Goal: Navigation & Orientation: Find specific page/section

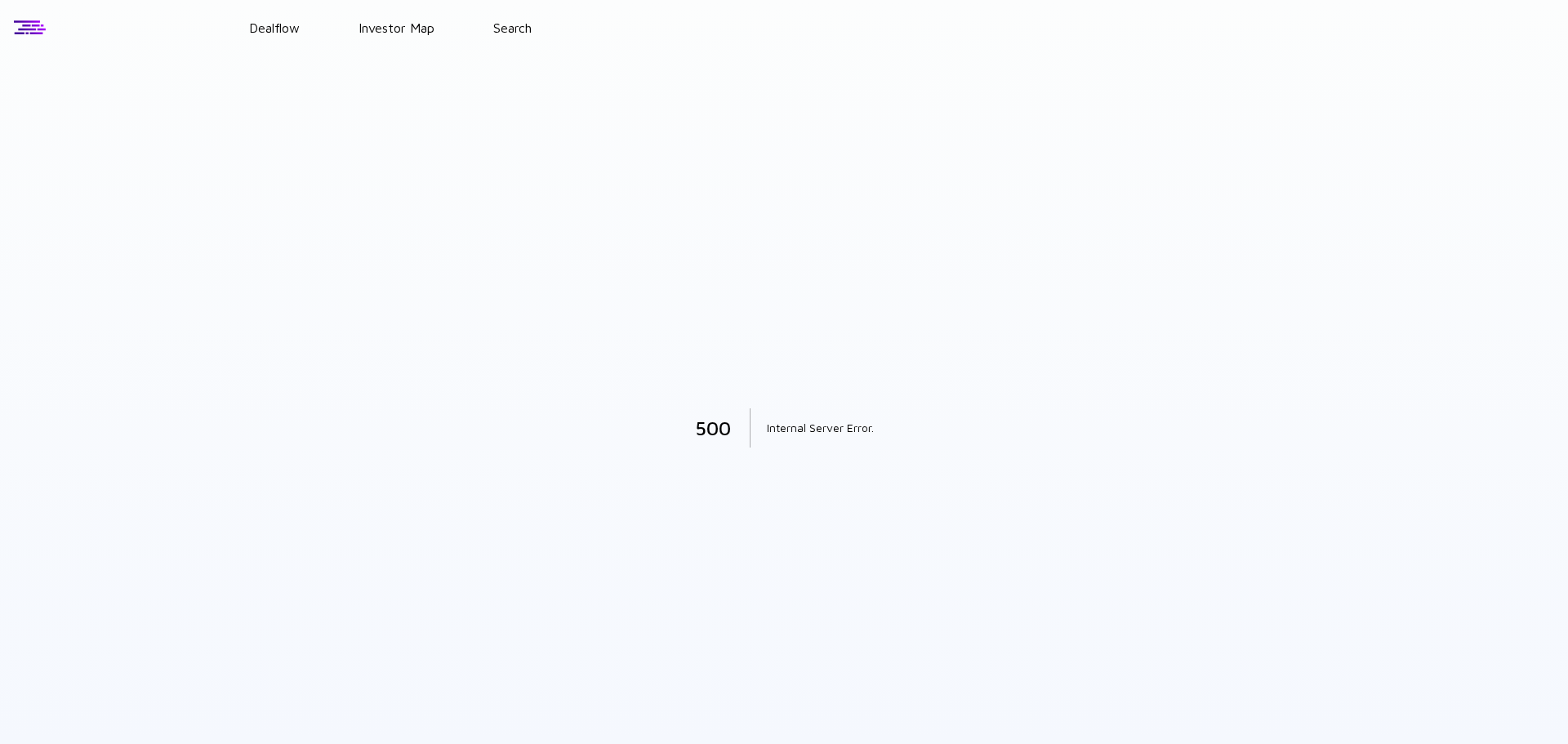
click at [20, 31] on div at bounding box center [30, 27] width 34 height 25
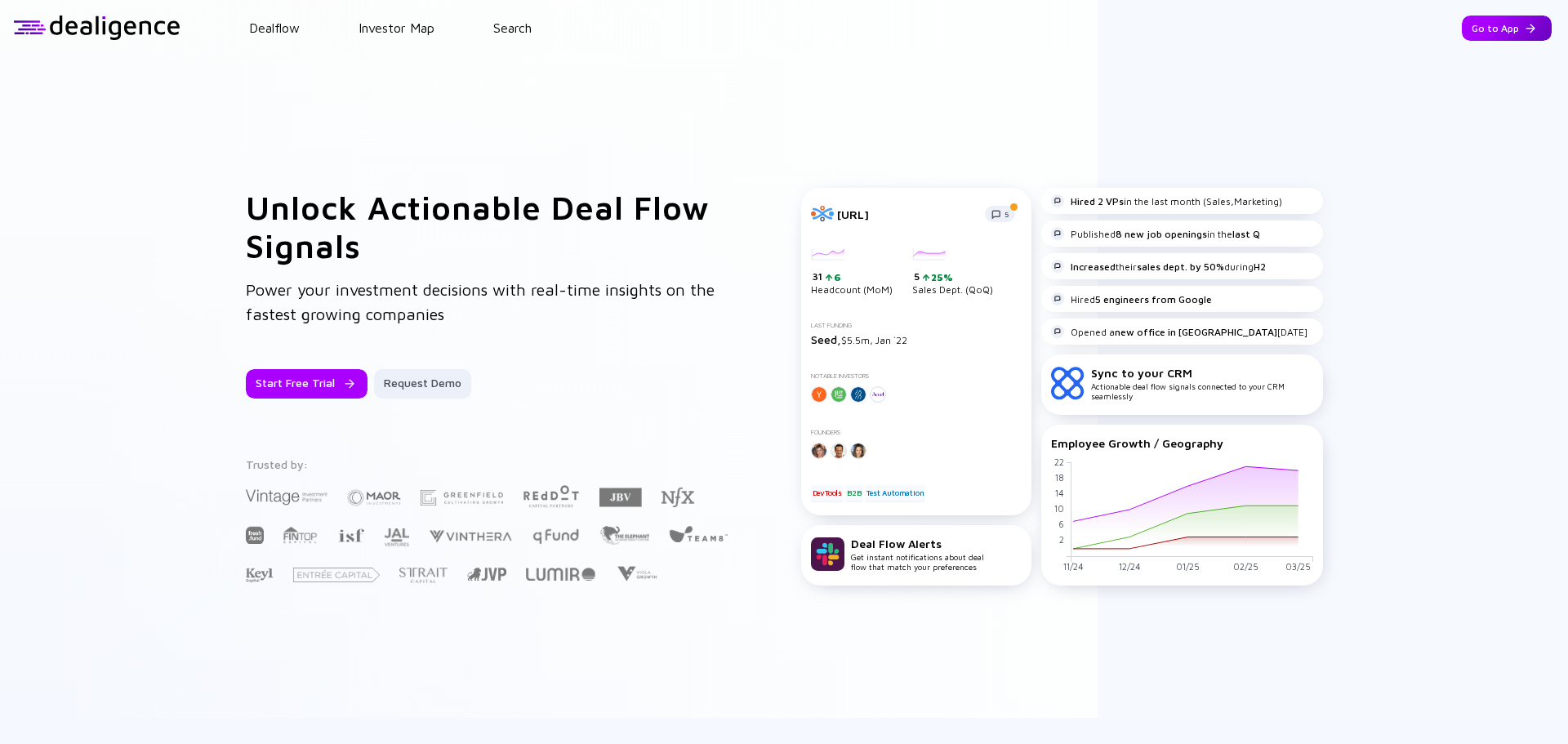
click at [1488, 20] on div "Go to App" at bounding box center [1507, 28] width 90 height 25
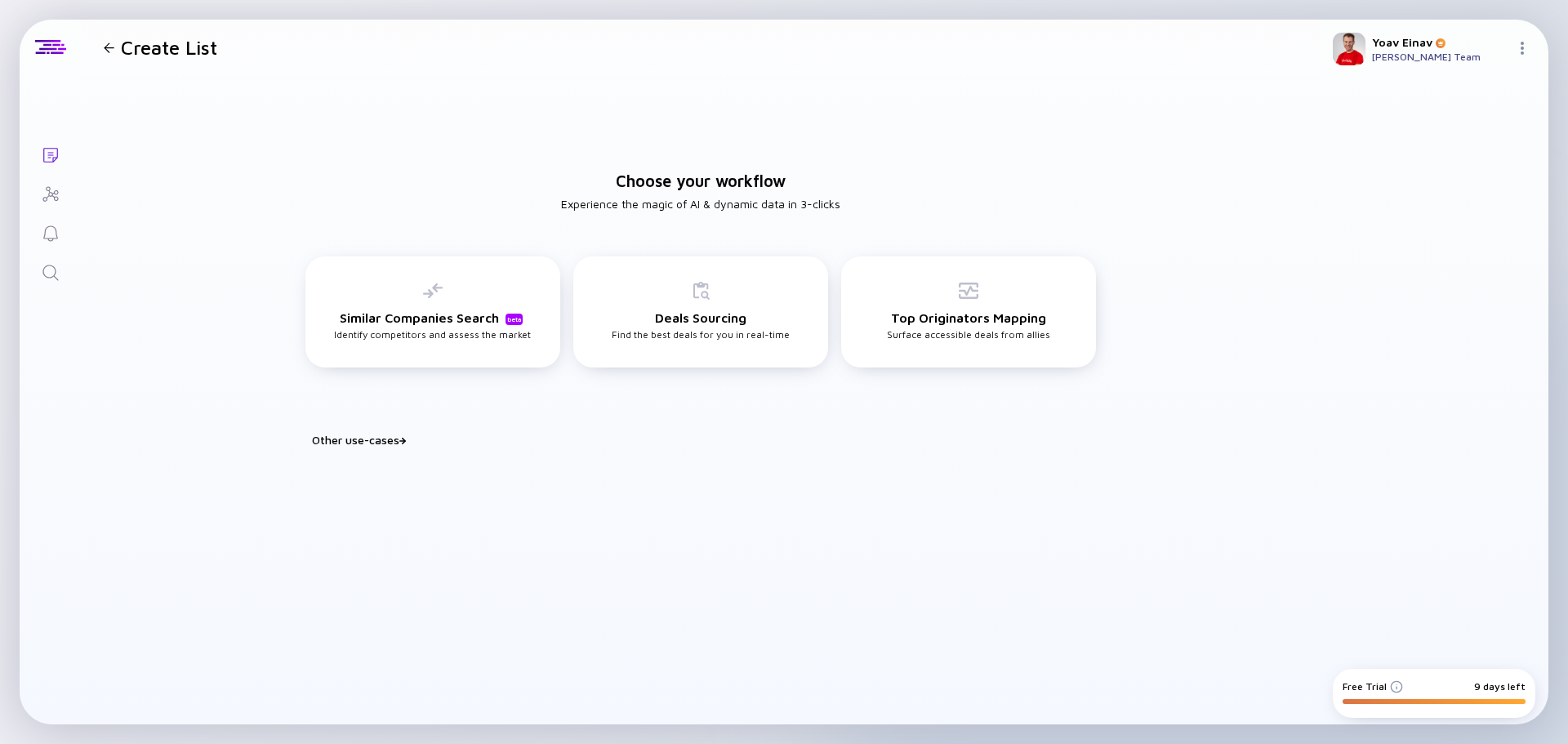
click at [47, 186] on icon "Investor Map" at bounding box center [50, 194] width 20 height 20
